Goal: Task Accomplishment & Management: Manage account settings

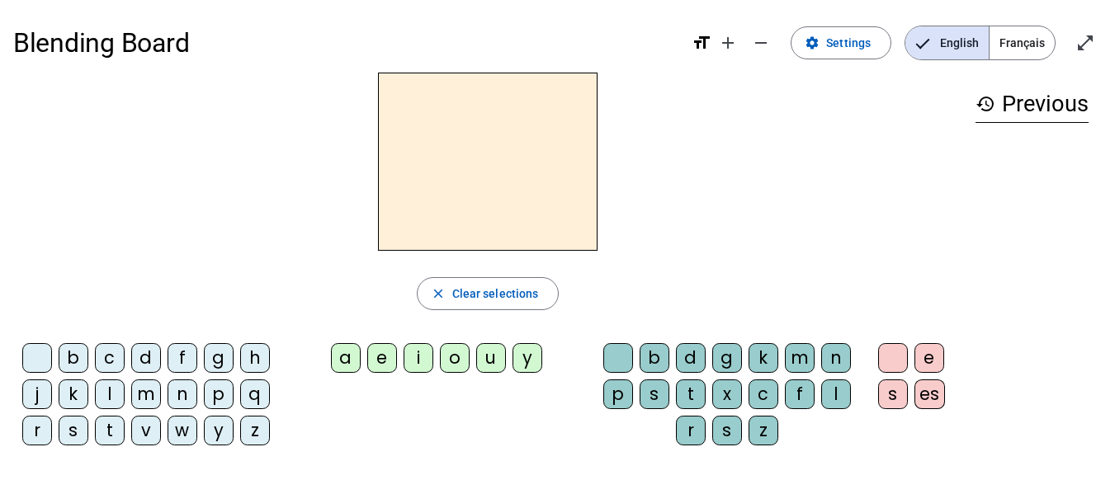
click at [1024, 40] on span "Français" at bounding box center [1021, 42] width 65 height 33
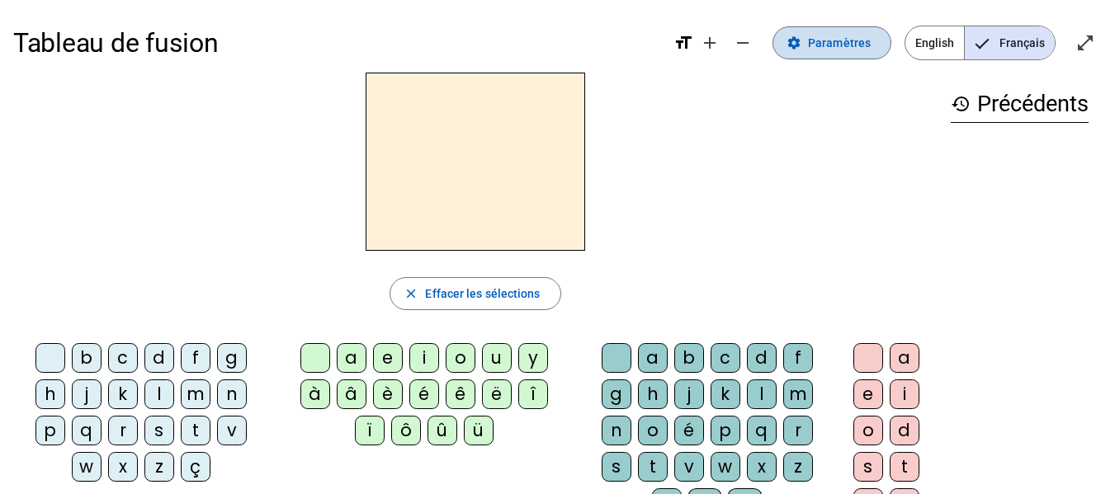
click at [824, 43] on span "Paramètres" at bounding box center [839, 43] width 63 height 20
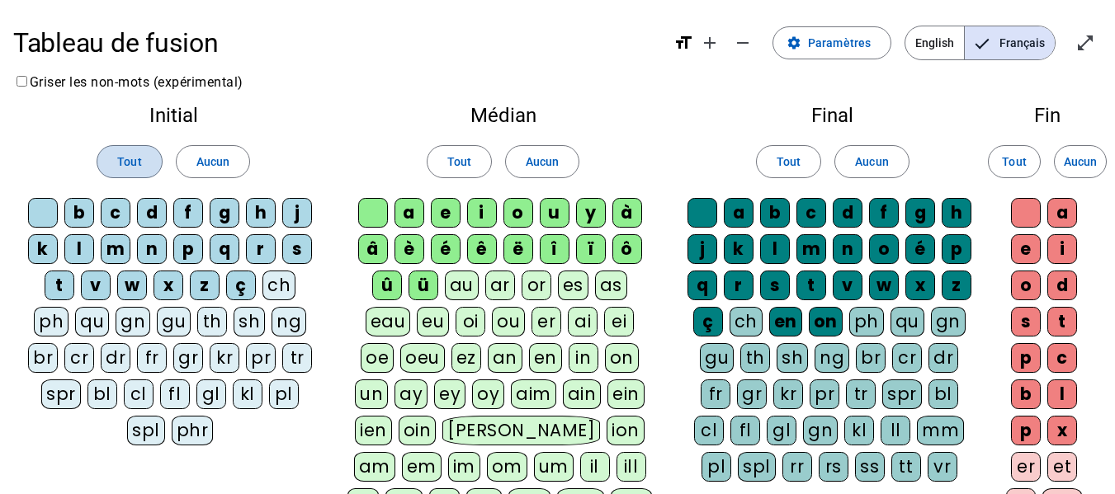
click at [140, 180] on span at bounding box center [129, 162] width 64 height 40
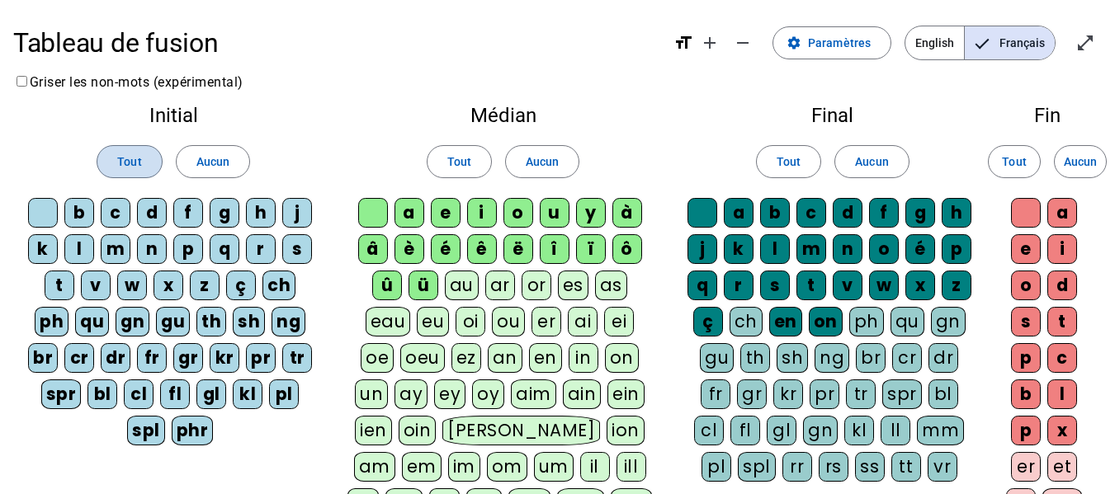
click at [140, 180] on span at bounding box center [129, 162] width 64 height 40
click at [142, 162] on span at bounding box center [129, 162] width 64 height 40
click at [475, 170] on span at bounding box center [459, 162] width 64 height 40
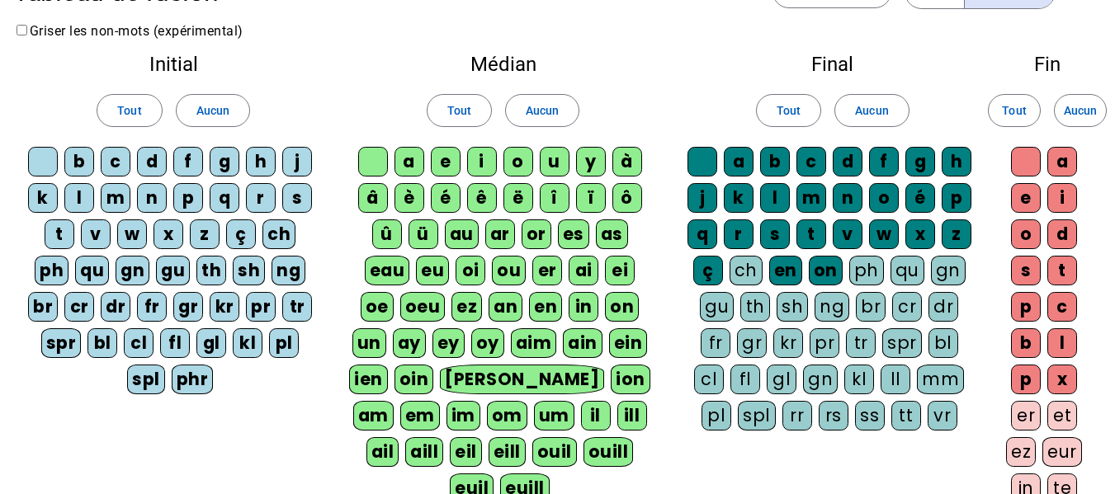
scroll to position [46, 0]
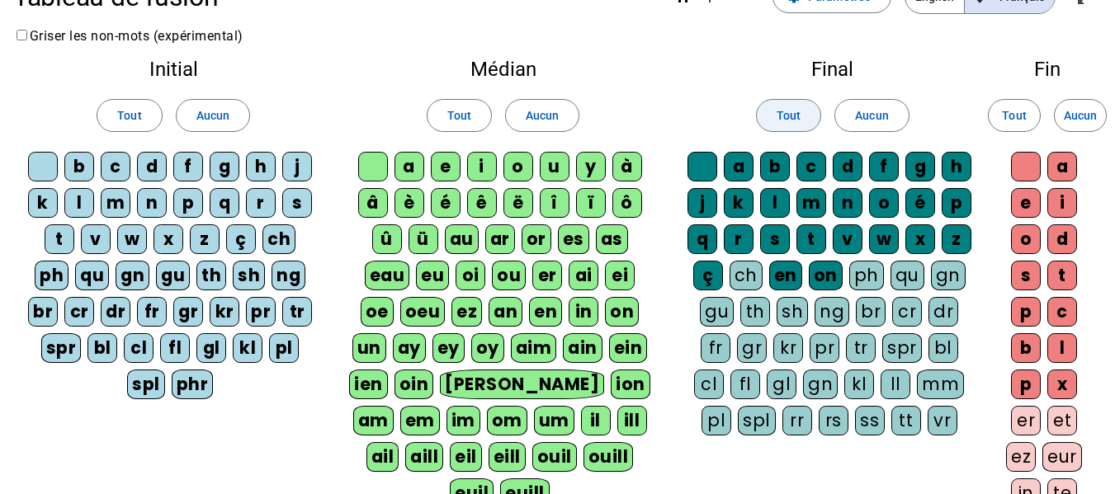
click at [785, 125] on span "Tout" at bounding box center [789, 116] width 24 height 20
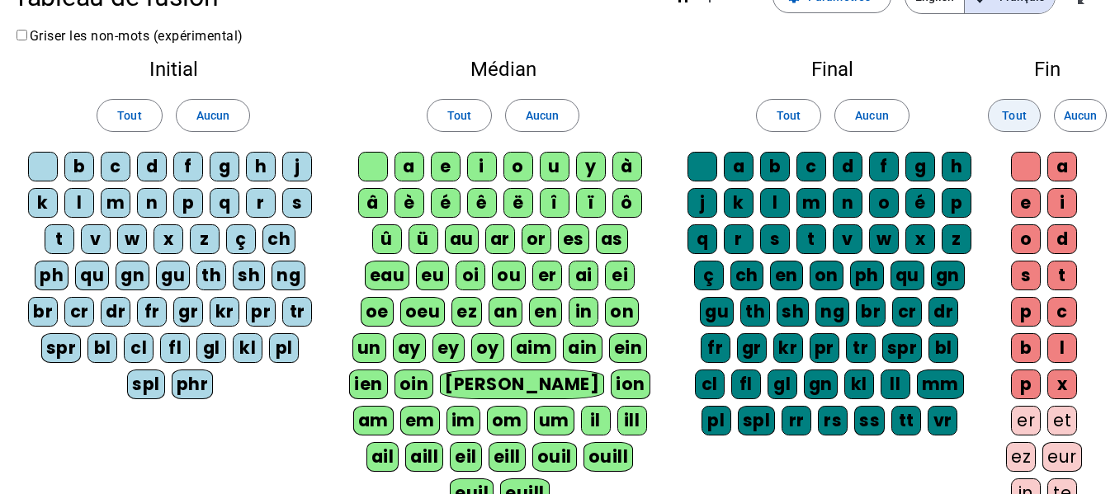
click at [1007, 122] on span "Tout" at bounding box center [1014, 116] width 24 height 20
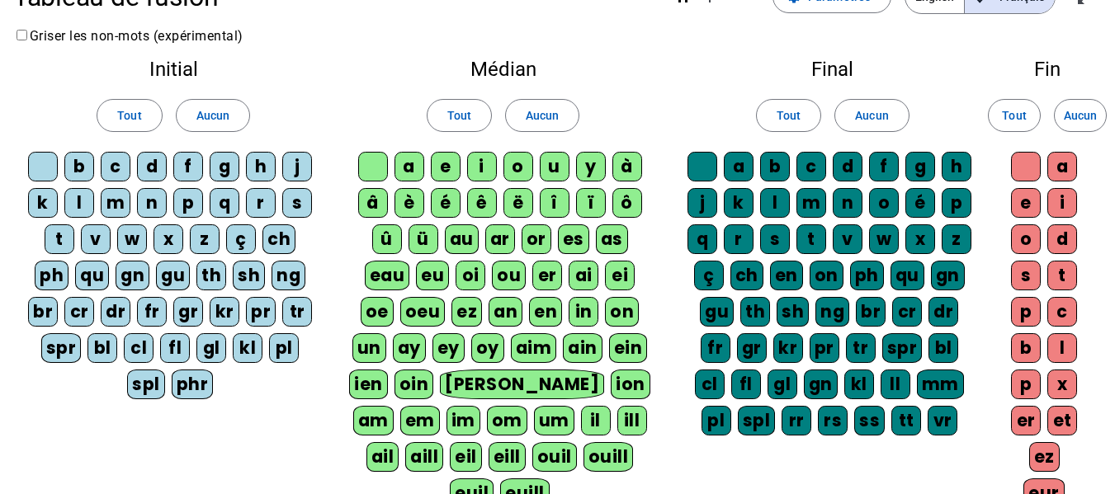
scroll to position [0, 0]
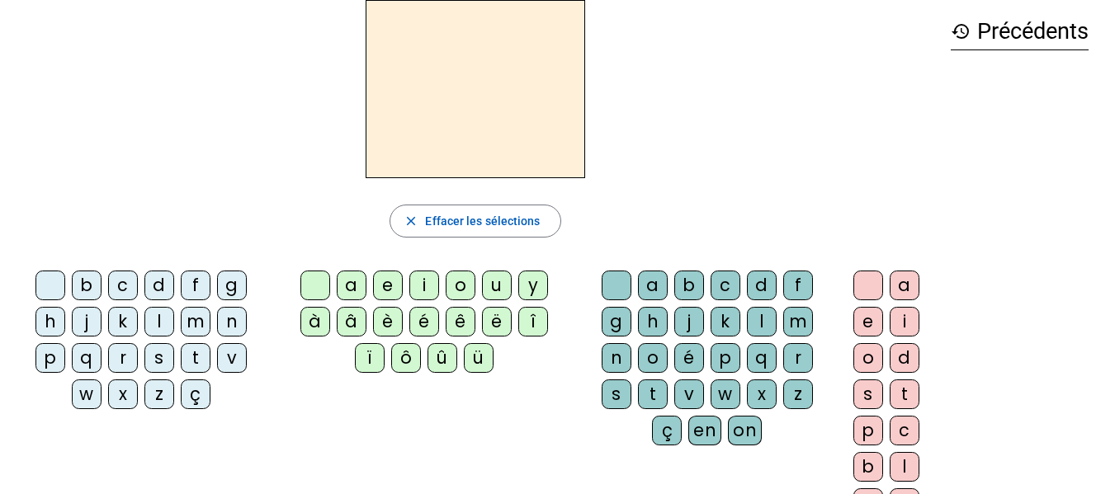
scroll to position [24, 0]
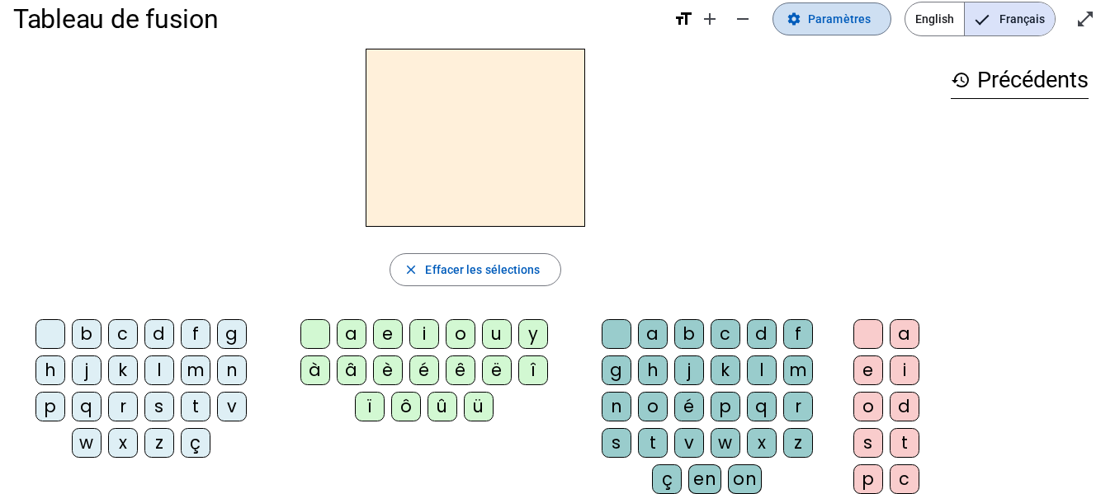
click at [826, 18] on span "Paramètres" at bounding box center [839, 19] width 63 height 20
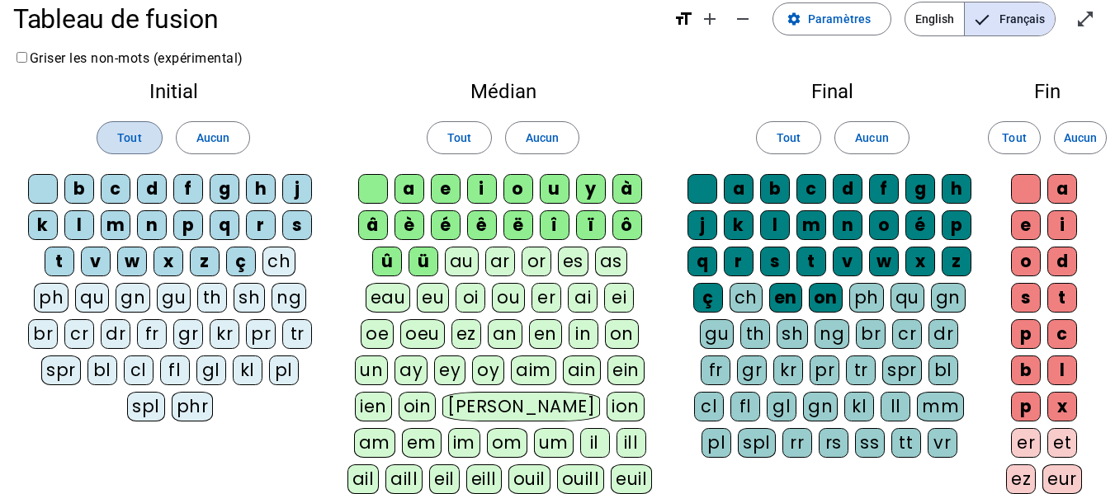
click at [146, 138] on span at bounding box center [129, 138] width 64 height 40
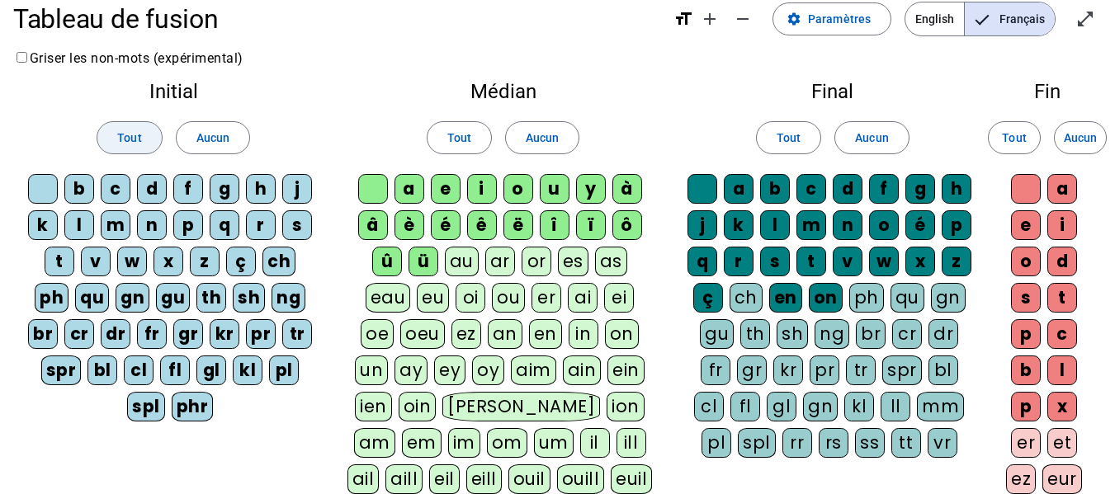
click at [125, 122] on span at bounding box center [129, 138] width 64 height 40
click at [125, 126] on span at bounding box center [129, 138] width 64 height 40
click at [203, 135] on span "Aucun" at bounding box center [212, 138] width 33 height 20
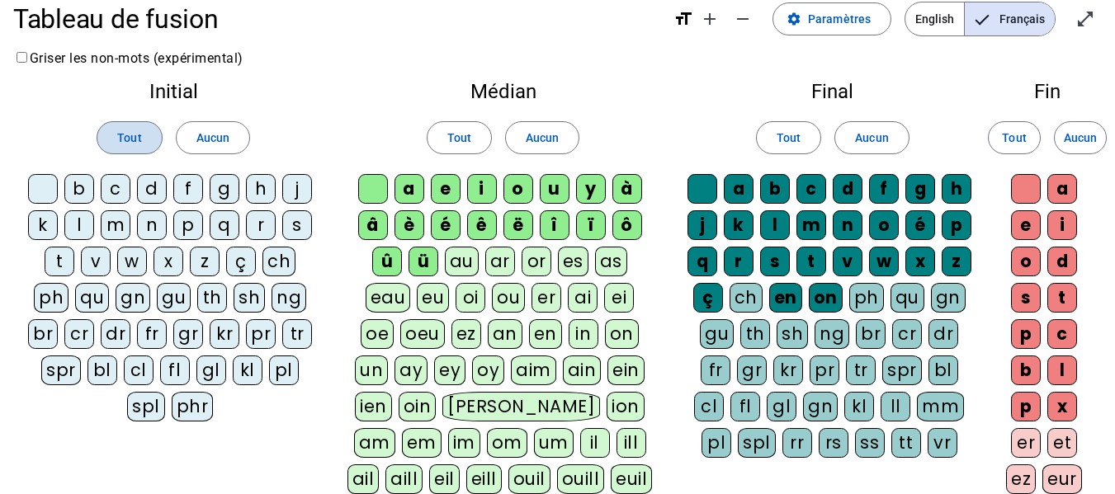
click at [154, 134] on span at bounding box center [129, 138] width 64 height 40
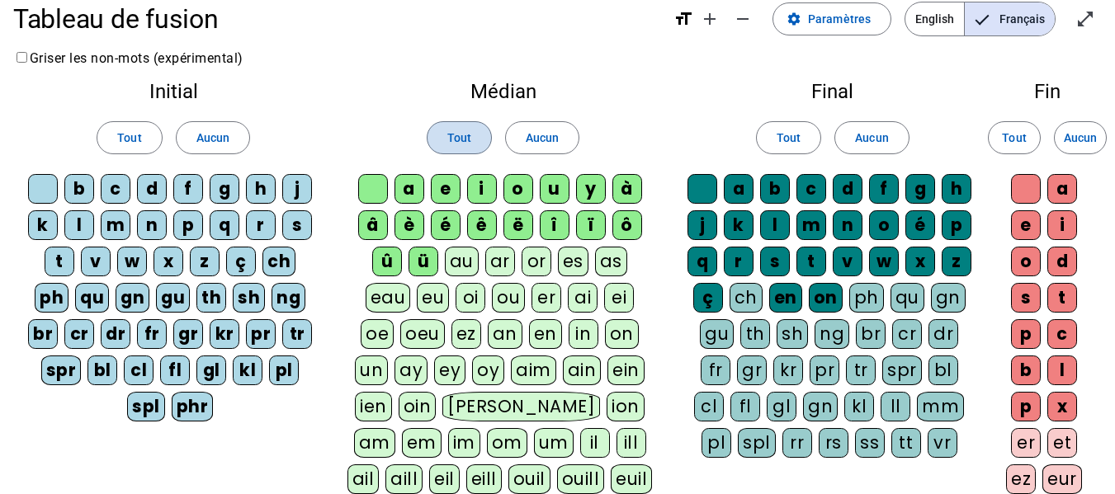
click at [451, 133] on span "Tout" at bounding box center [459, 138] width 24 height 20
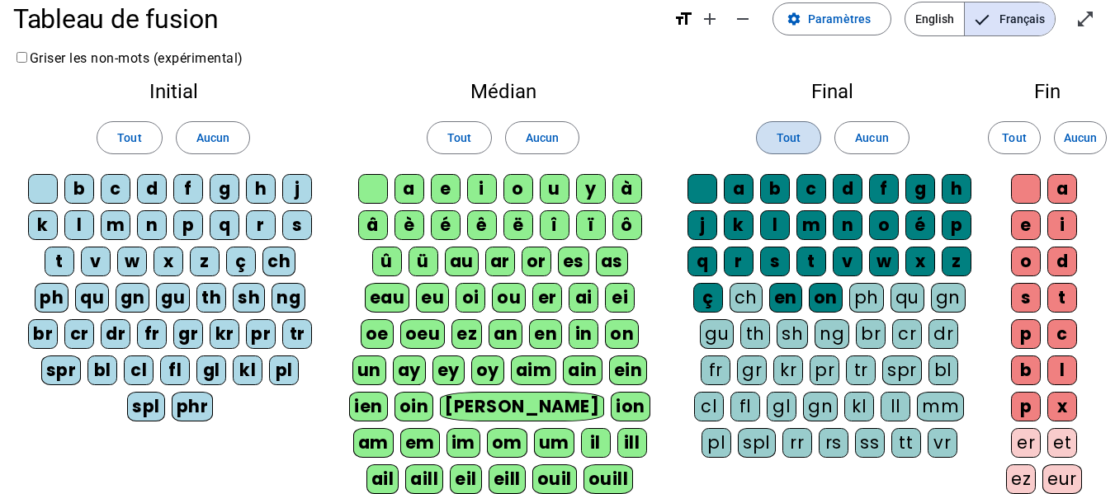
click at [786, 138] on span "Tout" at bounding box center [789, 138] width 24 height 20
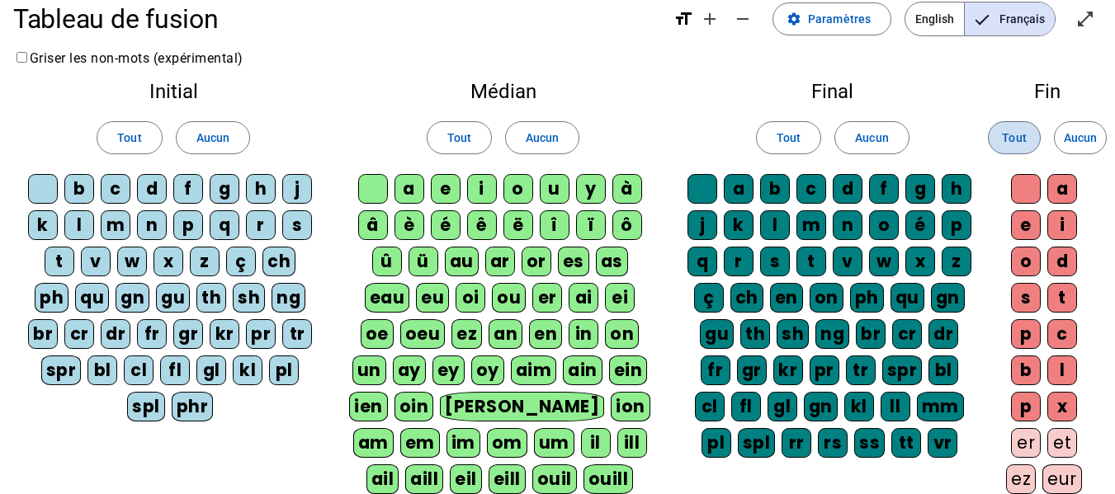
click at [1011, 137] on span "Tout" at bounding box center [1014, 138] width 24 height 20
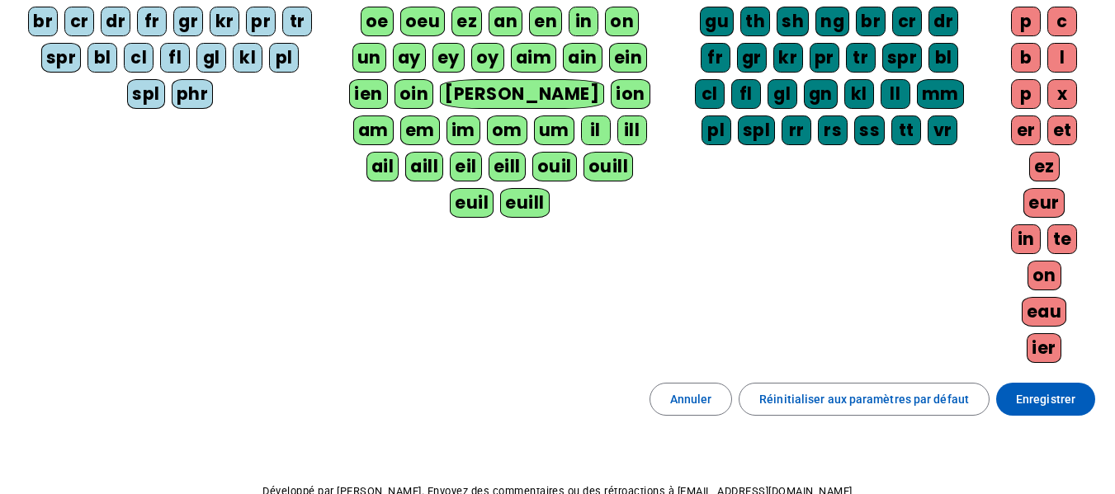
scroll to position [338, 0]
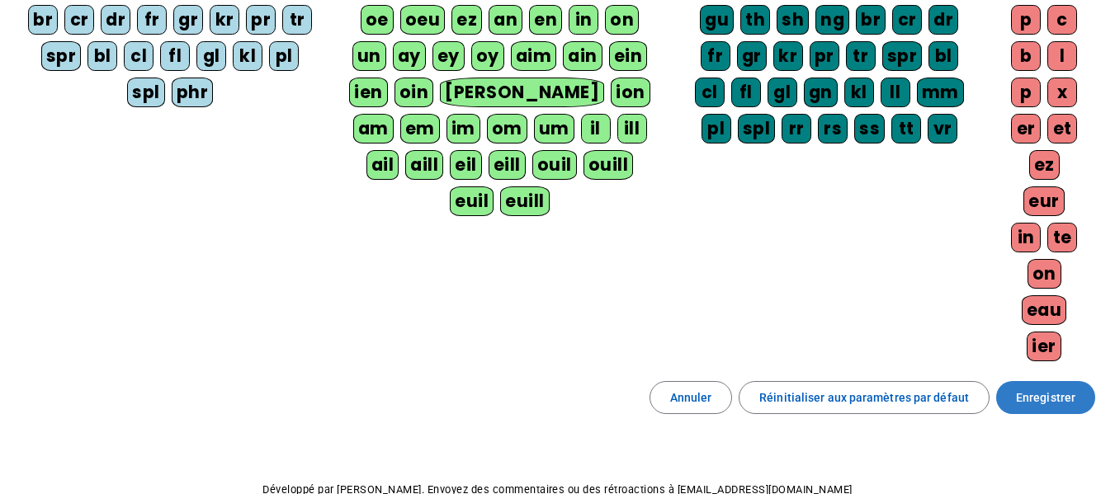
click at [1030, 390] on span "Enregistrer" at bounding box center [1045, 398] width 59 height 20
